Goal: Check status: Check status

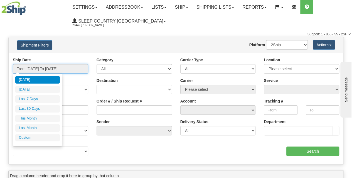
click at [67, 71] on input "From [DATE] To [DATE]" at bounding box center [50, 68] width 75 height 9
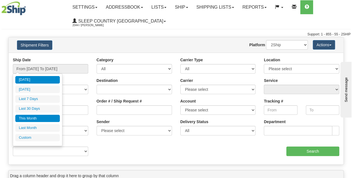
click at [46, 116] on li "This Month" at bounding box center [37, 119] width 44 height 8
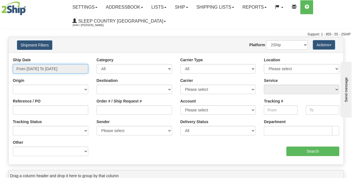
click at [53, 66] on input "From [DATE] To [DATE]" at bounding box center [50, 68] width 75 height 9
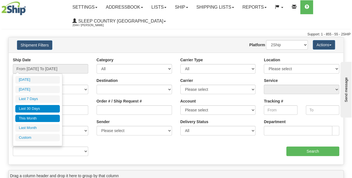
click at [44, 105] on li "Last 30 Days" at bounding box center [37, 109] width 44 height 8
type input "From [DATE] To [DATE]"
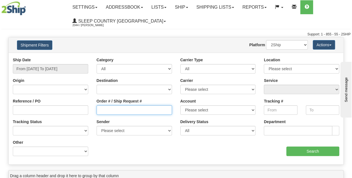
click at [106, 110] on input "Order # / Ship Request #" at bounding box center [133, 109] width 75 height 9
paste input "9000I150846"
type input "9000I150846"
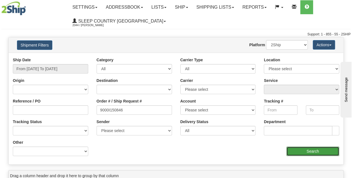
click at [303, 151] on input "Search" at bounding box center [312, 150] width 53 height 9
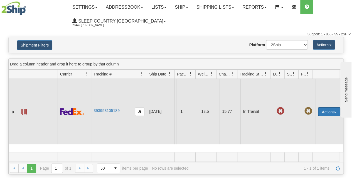
click at [328, 111] on button "Actions" at bounding box center [329, 111] width 22 height 9
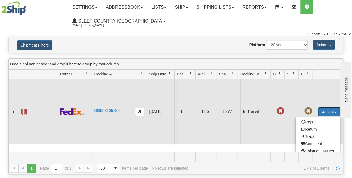
click at [110, 112] on td "393953105189" at bounding box center [119, 111] width 56 height 65
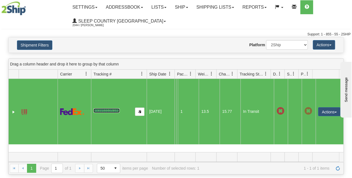
click at [115, 110] on link "393953105189" at bounding box center [106, 110] width 26 height 4
